Goal: Information Seeking & Learning: Find specific fact

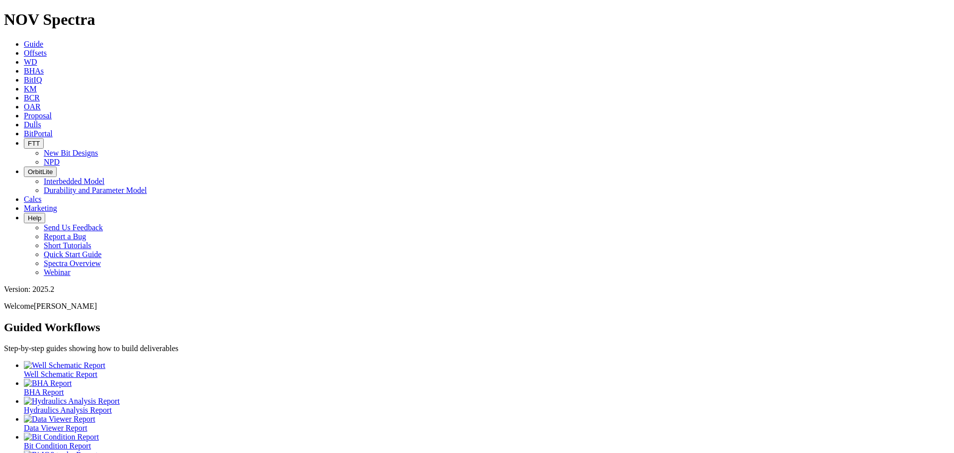
click at [41, 120] on span "Dulls" at bounding box center [32, 124] width 17 height 8
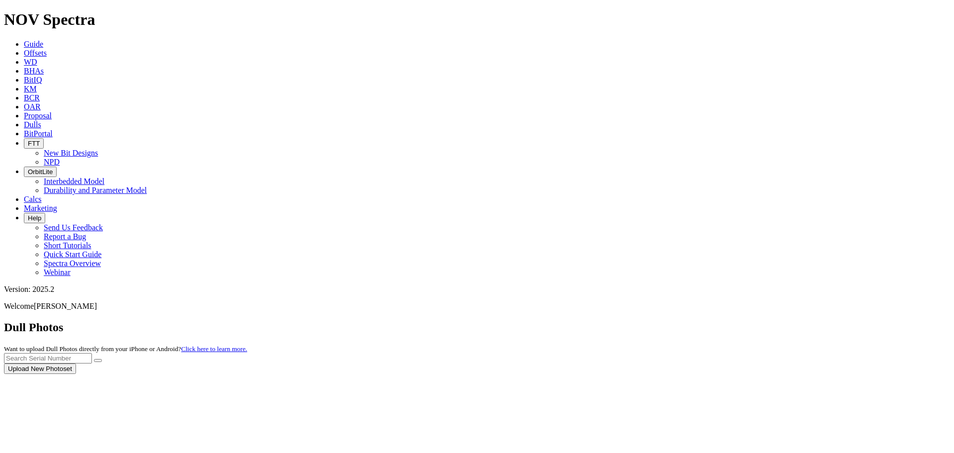
click at [753, 374] on div at bounding box center [477, 374] width 946 height 0
click at [784, 374] on div at bounding box center [477, 374] width 946 height 0
click at [92, 353] on input "text" at bounding box center [48, 358] width 88 height 10
type input "A321251"
click at [102, 359] on button "submit" at bounding box center [98, 360] width 8 height 3
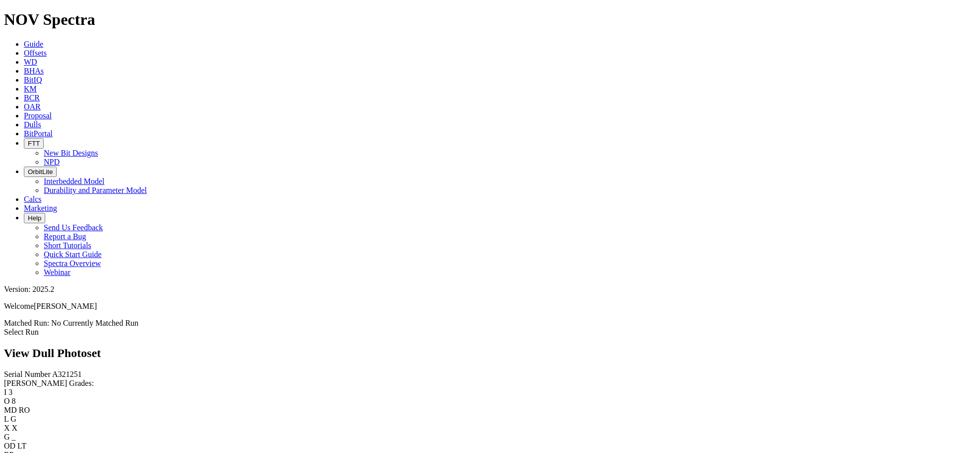
scroll to position [397, 0]
drag, startPoint x: 266, startPoint y: 209, endPoint x: 267, endPoint y: 199, distance: 10.5
